Goal: Task Accomplishment & Management: Use online tool/utility

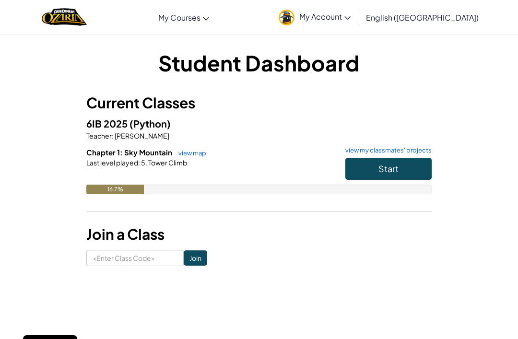
click at [410, 178] on button "Start" at bounding box center [388, 169] width 86 height 22
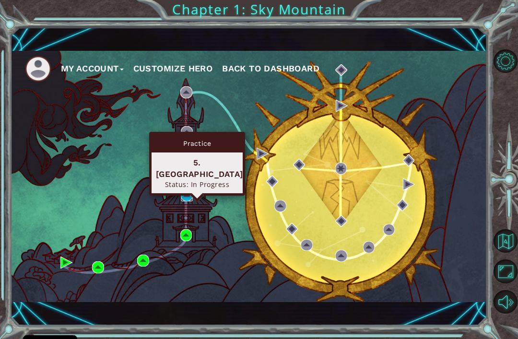
click at [189, 196] on img at bounding box center [187, 196] width 12 height 12
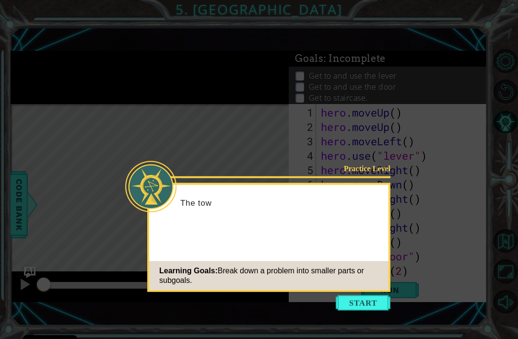
scroll to position [72, 0]
click at [376, 296] on button "Start" at bounding box center [363, 303] width 55 height 15
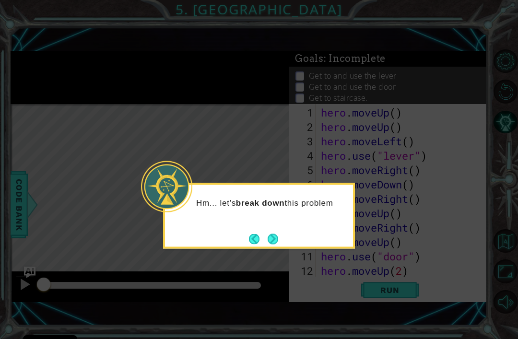
click at [274, 234] on button "Next" at bounding box center [273, 239] width 11 height 11
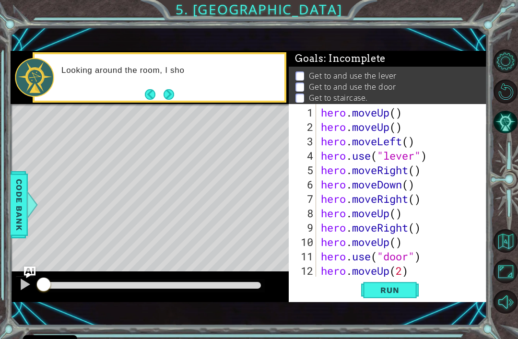
click at [388, 286] on span "Run" at bounding box center [390, 291] width 38 height 10
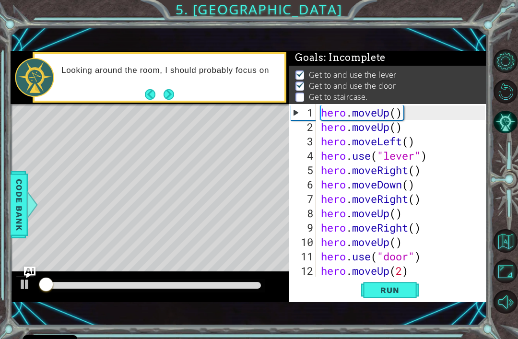
click at [405, 285] on button "Run" at bounding box center [390, 291] width 58 height 20
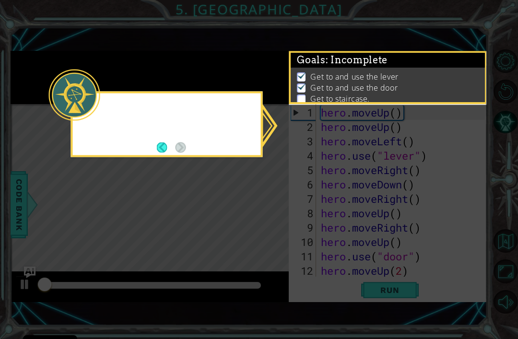
scroll to position [2, 0]
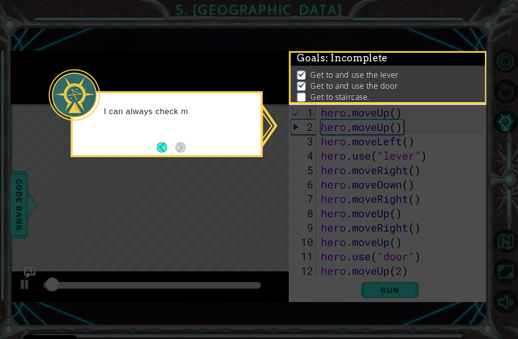
click at [166, 142] on button "Back" at bounding box center [166, 147] width 19 height 11
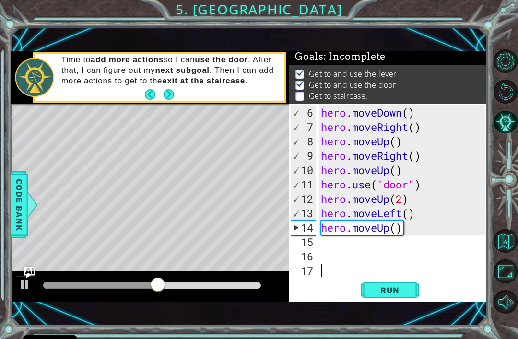
scroll to position [72, 0]
click at [394, 234] on div "hero . moveDown ( ) hero . moveRight ( ) hero . moveUp ( ) hero . moveRight ( )…" at bounding box center [404, 207] width 171 height 202
click at [391, 231] on div "hero . moveDown ( ) hero . moveRight ( ) hero . moveUp ( ) hero . moveRight ( )…" at bounding box center [404, 207] width 171 height 202
click at [399, 230] on div "hero . moveDown ( ) hero . moveRight ( ) hero . moveUp ( ) hero . moveRight ( )…" at bounding box center [404, 207] width 171 height 202
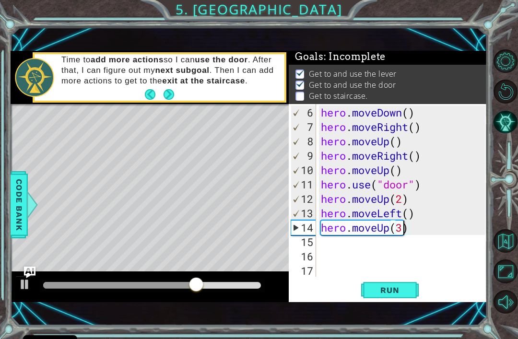
click at [379, 299] on button "Run" at bounding box center [390, 291] width 58 height 20
type textarea "hero.moveUp()"
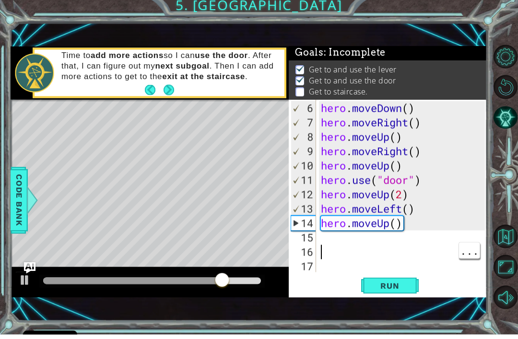
click at [315, 237] on div "15" at bounding box center [303, 242] width 25 height 14
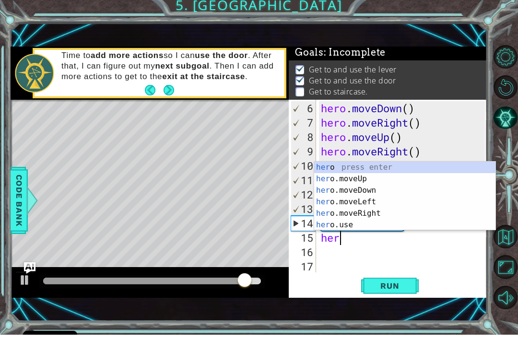
scroll to position [0, 0]
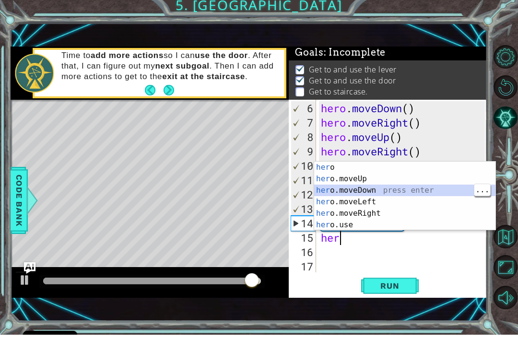
click at [396, 286] on span "Run" at bounding box center [390, 291] width 38 height 10
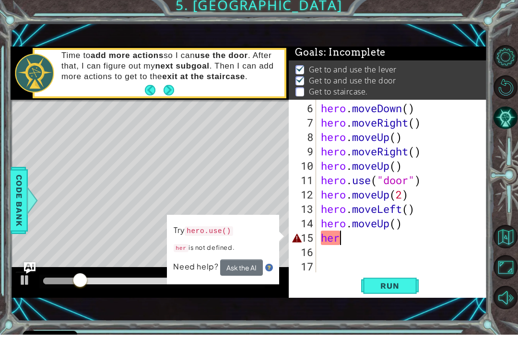
type textarea "hero"
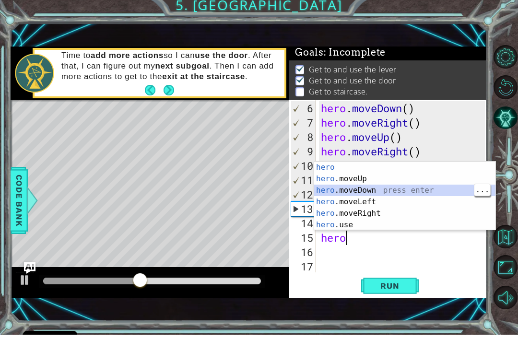
scroll to position [0, 0]
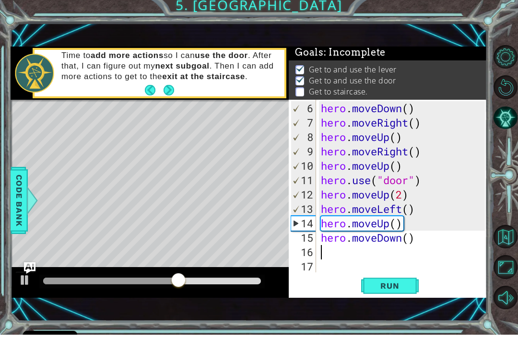
click at [392, 290] on span "Run" at bounding box center [390, 291] width 38 height 10
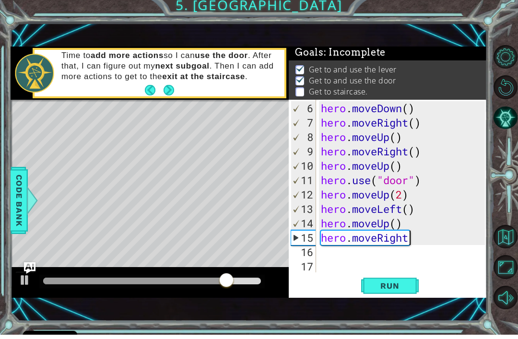
click at [396, 281] on button "Run" at bounding box center [390, 291] width 58 height 20
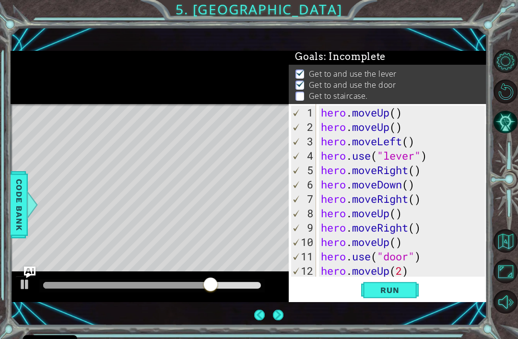
scroll to position [7, 0]
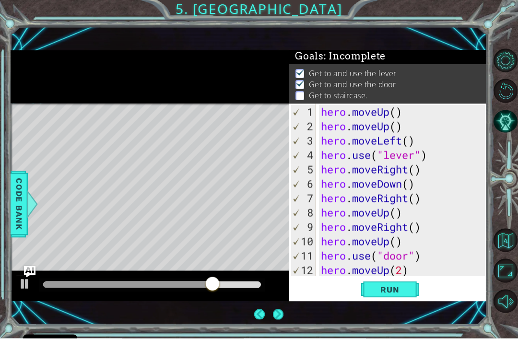
click at [24, 289] on div at bounding box center [25, 284] width 12 height 12
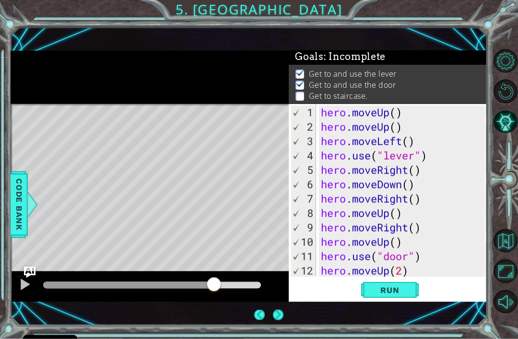
scroll to position [6, 0]
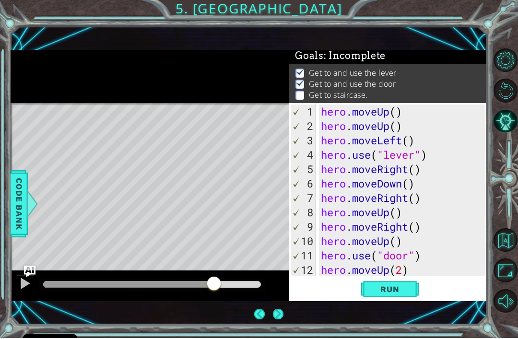
click at [401, 270] on div "hero . moveUp ( ) hero . moveUp ( ) hero . moveLeft ( ) hero . use ( "lever" ) …" at bounding box center [404, 207] width 171 height 202
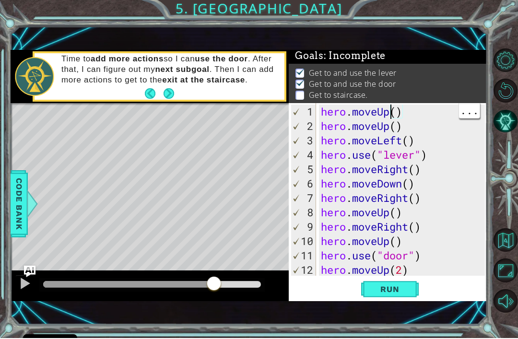
click at [394, 111] on div "hero . moveUp ( ) hero . moveUp ( ) hero . moveLeft ( ) hero . use ( "lever" ) …" at bounding box center [404, 207] width 171 height 202
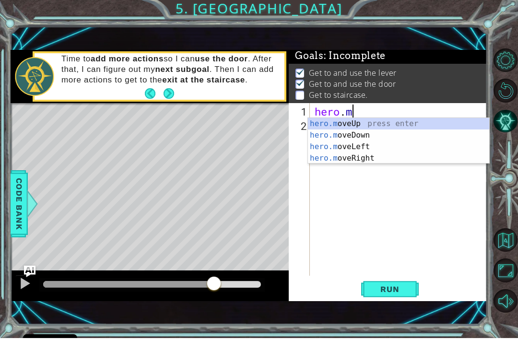
scroll to position [0, 0]
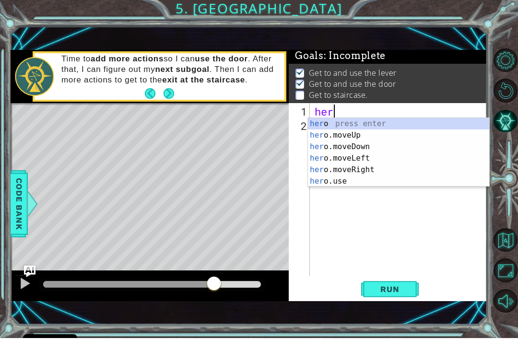
type textarea "h"
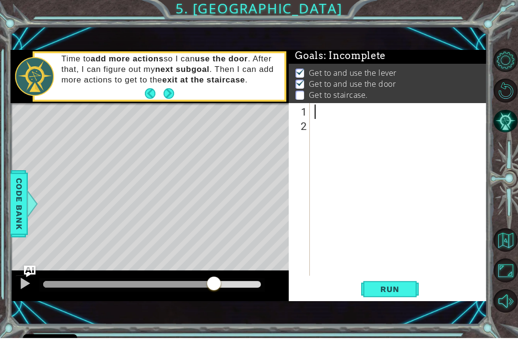
click at [22, 281] on div at bounding box center [25, 284] width 12 height 12
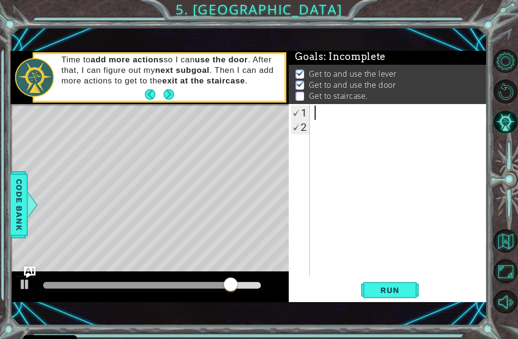
click at [386, 298] on button "Run" at bounding box center [390, 291] width 58 height 20
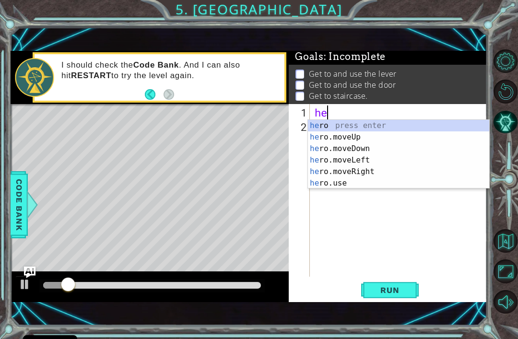
scroll to position [0, 0]
type textarea "hero"
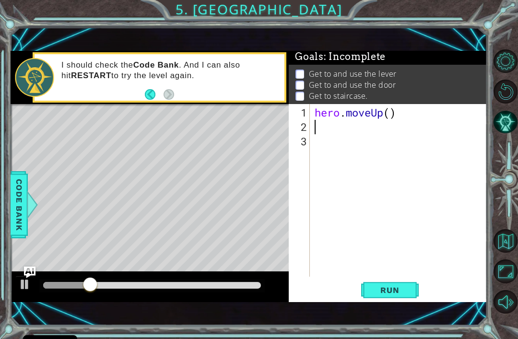
scroll to position [0, 0]
click at [390, 109] on div "hero . moveUp ( )" at bounding box center [401, 207] width 177 height 202
type textarea "hero.moveUp(2)"
click at [374, 286] on button "Run" at bounding box center [390, 291] width 58 height 20
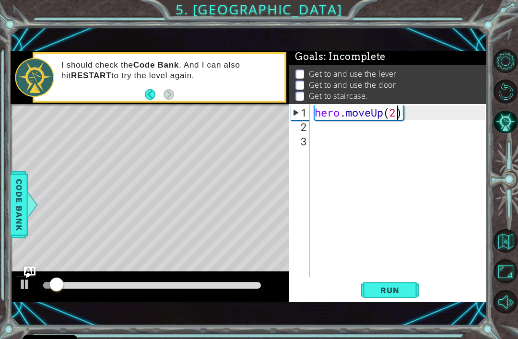
click at [309, 127] on div "2" at bounding box center [300, 127] width 19 height 14
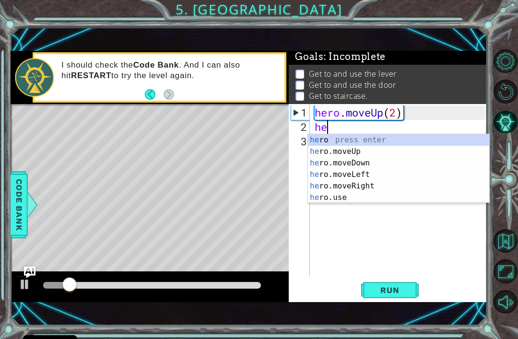
scroll to position [0, 0]
type textarea "hero"
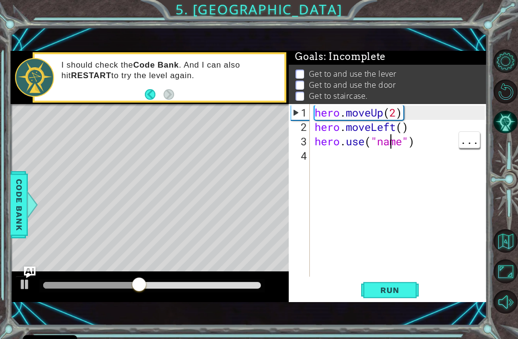
click at [394, 147] on div "hero . moveUp ( 2 ) hero . moveLeft ( ) hero . use ( "name" )" at bounding box center [401, 207] width 177 height 202
click at [394, 141] on div "hero . moveUp ( 2 ) hero . moveLeft ( ) hero . use ( "name" )" at bounding box center [401, 207] width 177 height 202
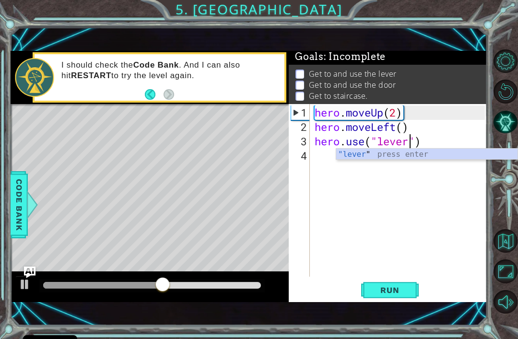
scroll to position [0, 5]
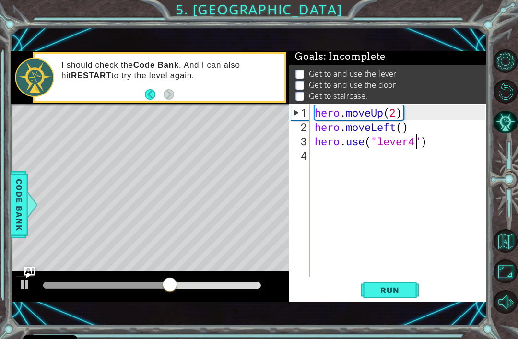
type textarea "hero.use("lever")"
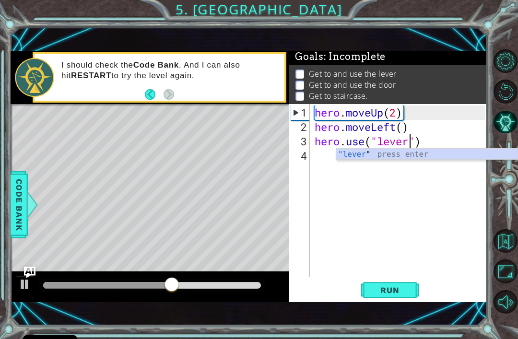
click at [373, 286] on span "Run" at bounding box center [390, 291] width 38 height 10
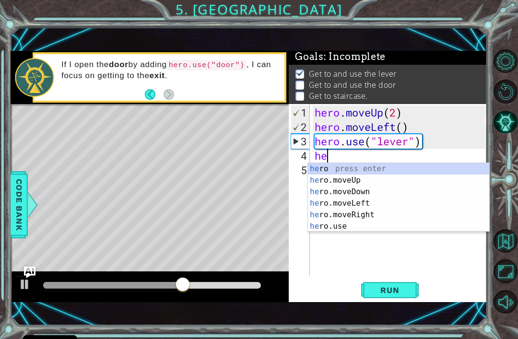
scroll to position [0, 0]
type textarea "hero"
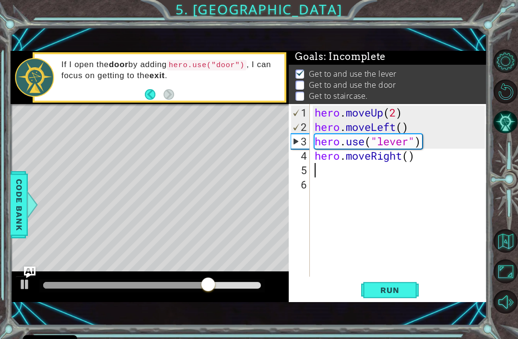
scroll to position [0, 0]
type textarea "hero.moveRight(3)"
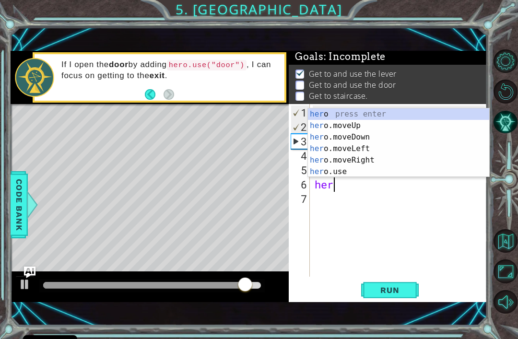
scroll to position [0, 0]
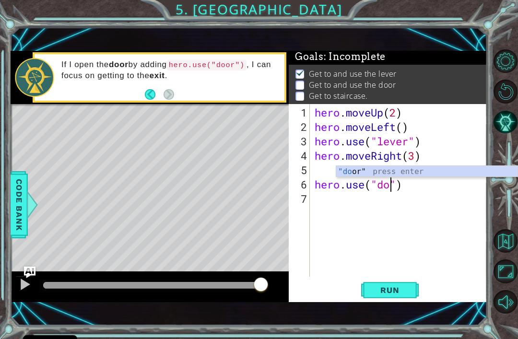
type textarea "hero.use("door")"
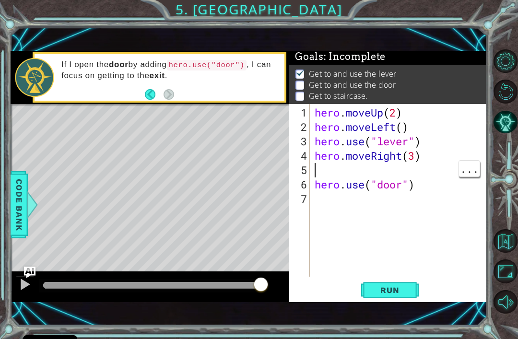
type textarea "hero.moveRight(3)"
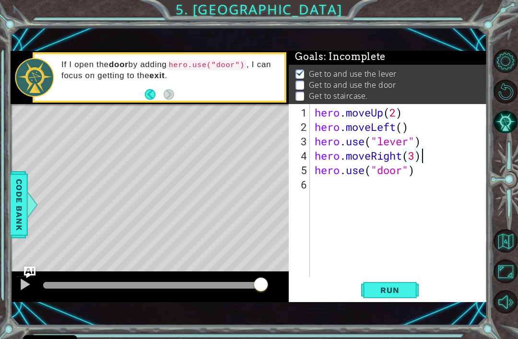
click at [379, 295] on span "Run" at bounding box center [390, 291] width 38 height 10
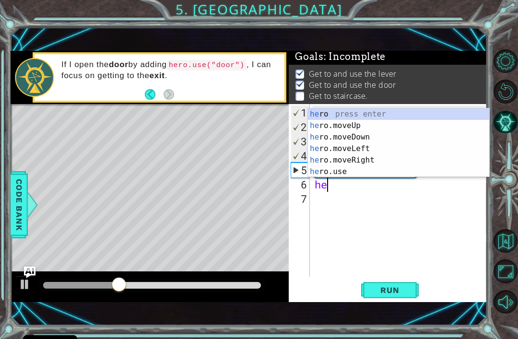
scroll to position [0, 0]
type textarea "hero"
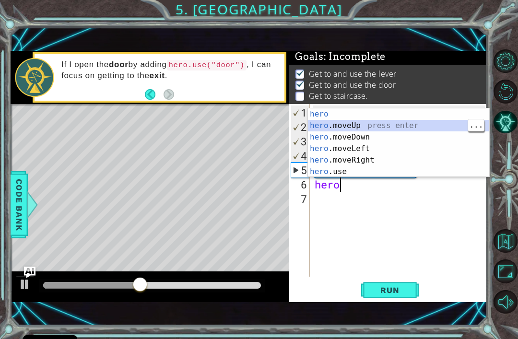
scroll to position [0, 0]
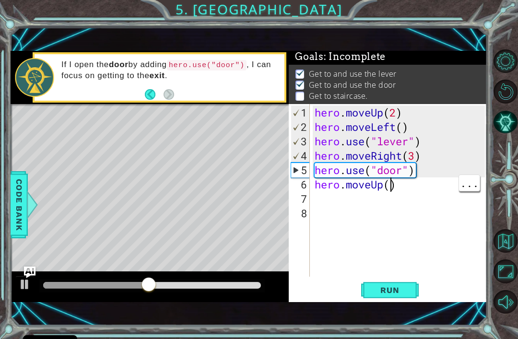
click at [389, 187] on div "hero . moveUp ( 2 ) hero . moveLeft ( ) hero . use ( "lever" ) hero . moveRight…" at bounding box center [401, 207] width 177 height 202
type textarea "hero.moveUp(2)"
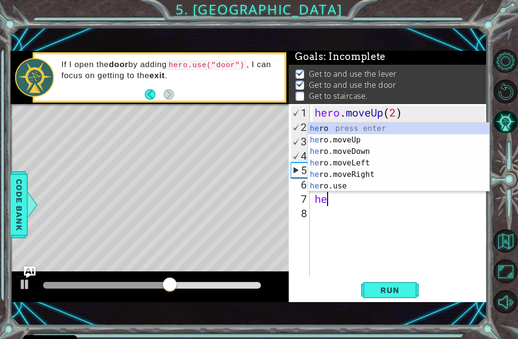
type textarea "her"
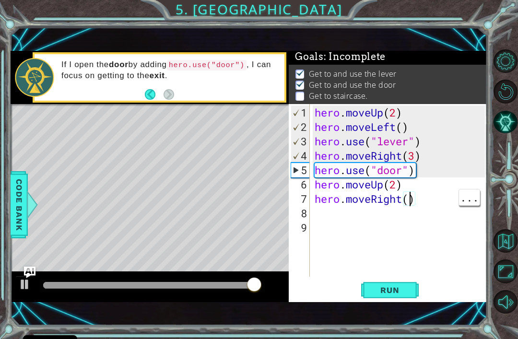
click at [382, 295] on span "Run" at bounding box center [390, 291] width 38 height 10
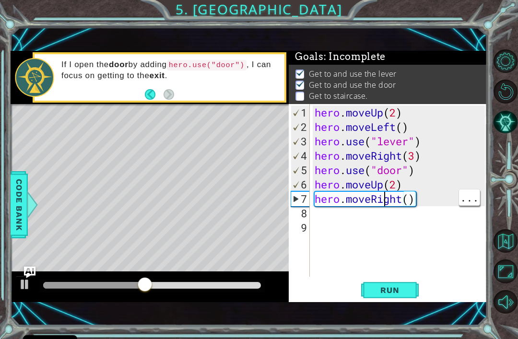
type textarea "hero.moveRight()"
click at [395, 240] on div "hero . moveUp ( 2 ) hero . moveLeft ( ) hero . use ( "lever" ) hero . moveRight…" at bounding box center [401, 207] width 177 height 202
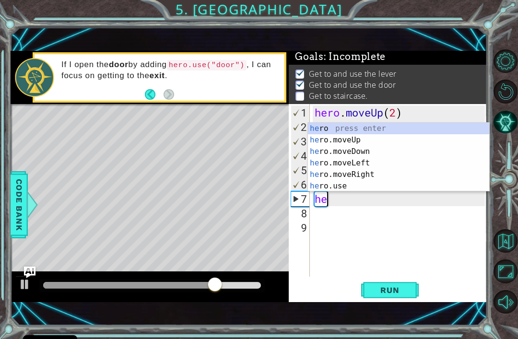
type textarea "h"
type textarea "hero"
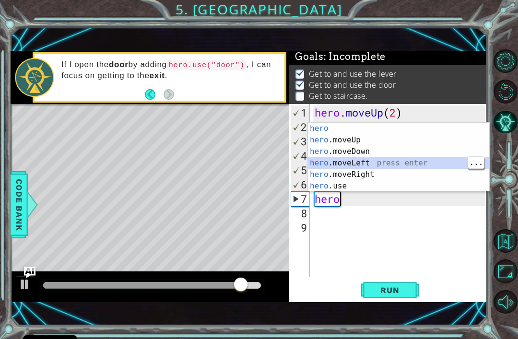
scroll to position [0, 0]
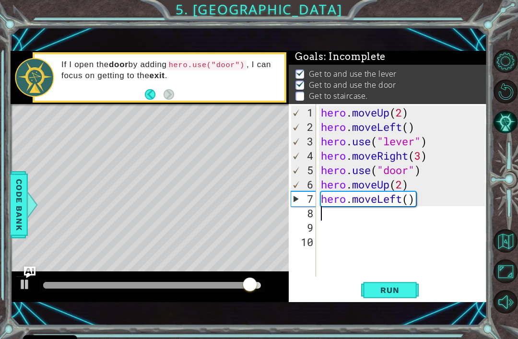
type textarea "hero.moveLeft()"
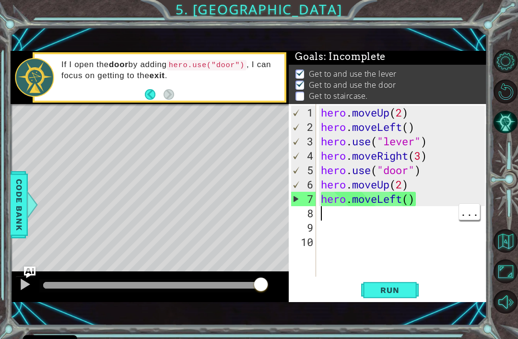
click at [405, 207] on div "hero . moveUp ( 2 ) hero . moveLeft ( ) hero . use ( "lever" ) hero . moveRight…" at bounding box center [404, 207] width 171 height 202
type textarea "hero.moveLeft()"
click at [399, 242] on div "hero . moveUp ( 2 ) hero . moveLeft ( ) hero . use ( "lever" ) hero . moveRight…" at bounding box center [404, 207] width 171 height 202
click at [411, 195] on div "hero . moveUp ( 2 ) hero . moveLeft ( ) hero . use ( "lever" ) hero . moveRight…" at bounding box center [404, 207] width 171 height 202
type textarea "hero.moveLeft(3)"
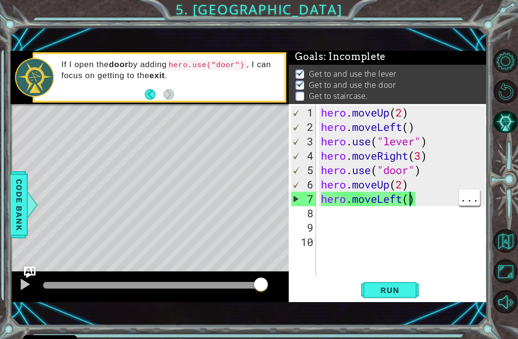
scroll to position [0, 4]
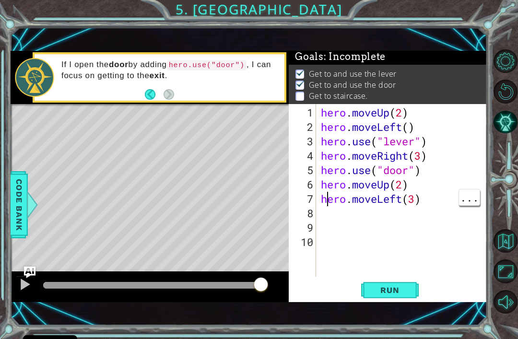
click at [316, 211] on div "8" at bounding box center [303, 213] width 25 height 14
click at [369, 289] on button "Run" at bounding box center [390, 291] width 58 height 20
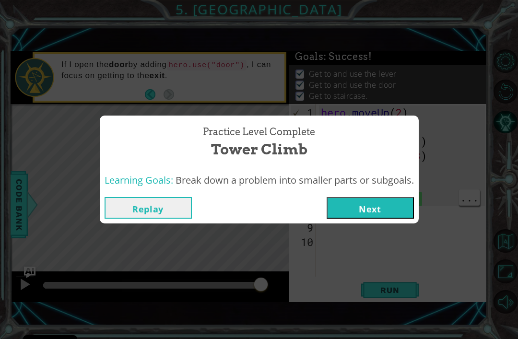
click at [385, 205] on button "Next" at bounding box center [370, 208] width 87 height 22
